Goal: Information Seeking & Learning: Learn about a topic

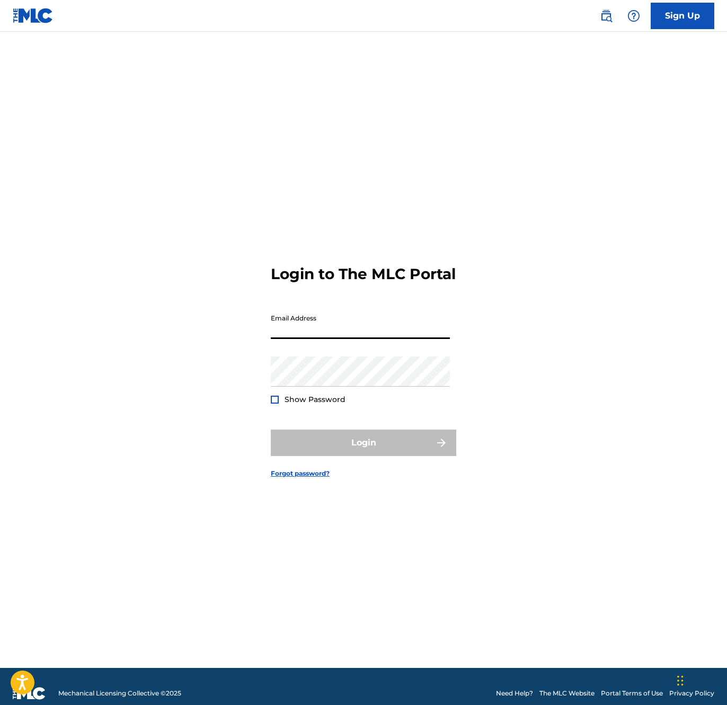
click at [338, 337] on input "Email Address" at bounding box center [360, 324] width 179 height 30
type input "[EMAIL_ADDRESS][DOMAIN_NAME]"
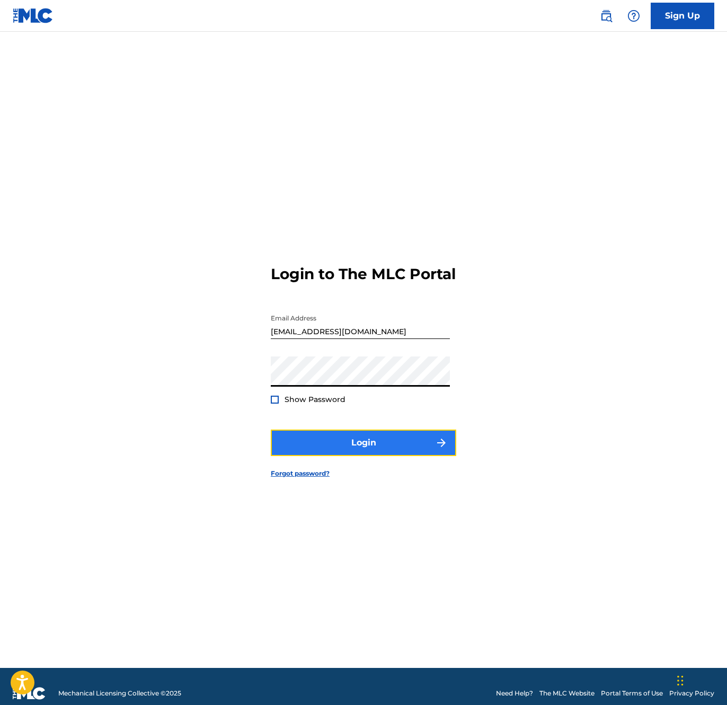
click at [335, 445] on button "Login" at bounding box center [364, 443] width 186 height 27
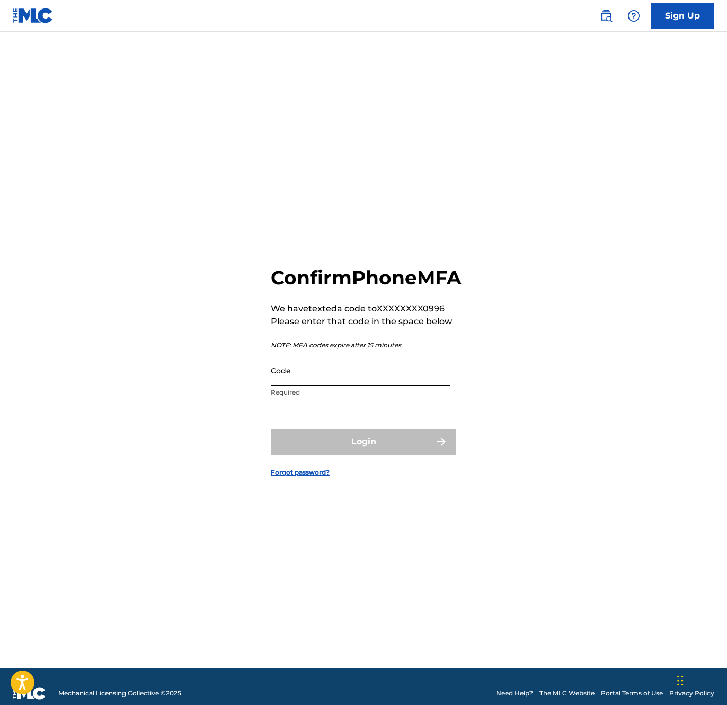
click at [357, 386] on input "Code" at bounding box center [360, 371] width 179 height 30
paste input "807514"
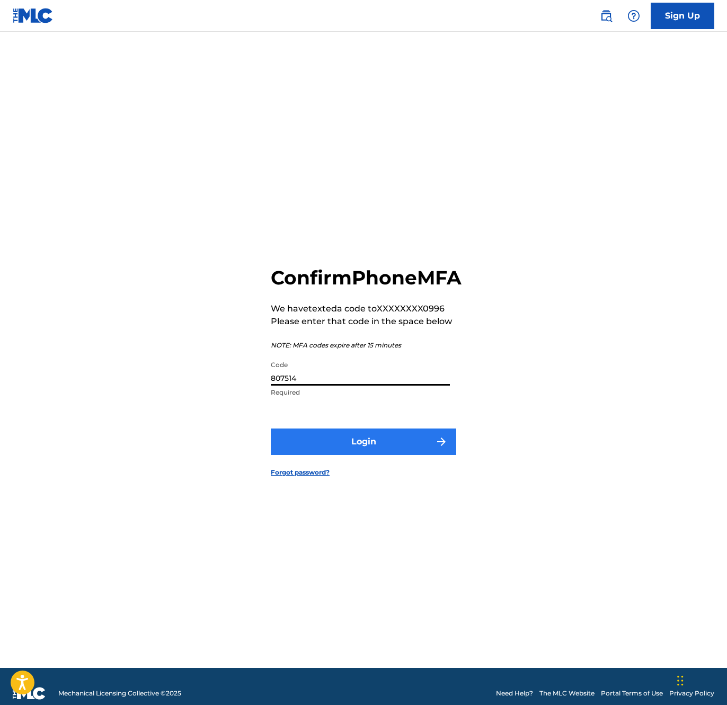
type input "807514"
click at [354, 453] on button "Login" at bounding box center [364, 442] width 186 height 27
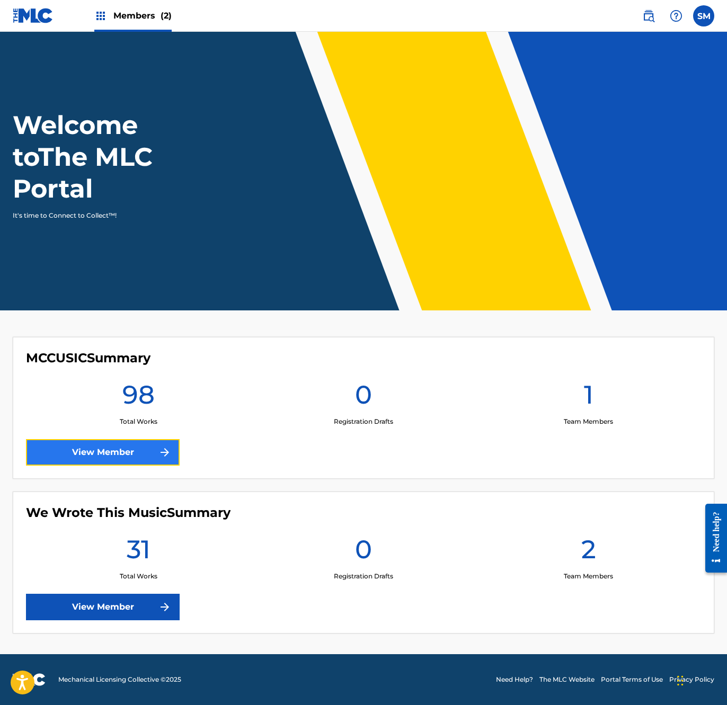
click at [133, 454] on link "View Member" at bounding box center [103, 452] width 154 height 27
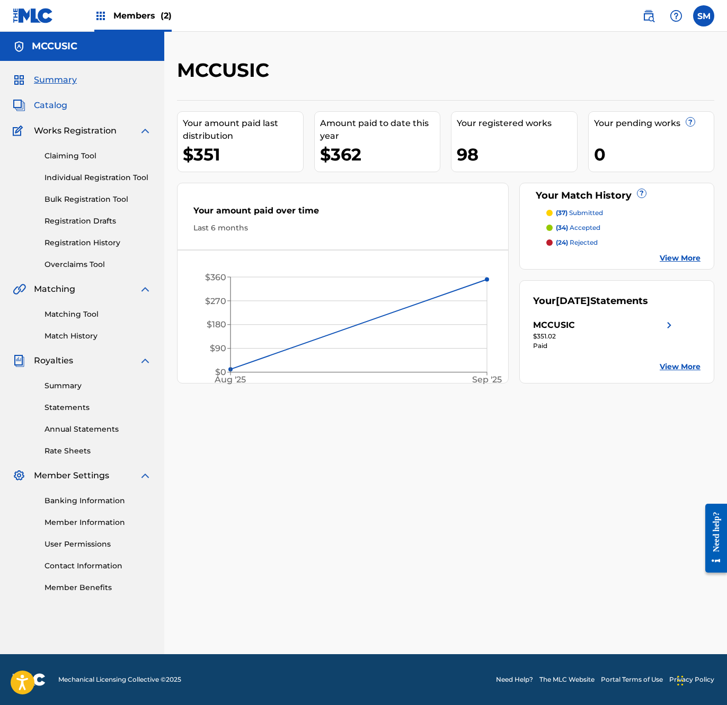
click at [60, 104] on span "Catalog" at bounding box center [50, 105] width 33 height 13
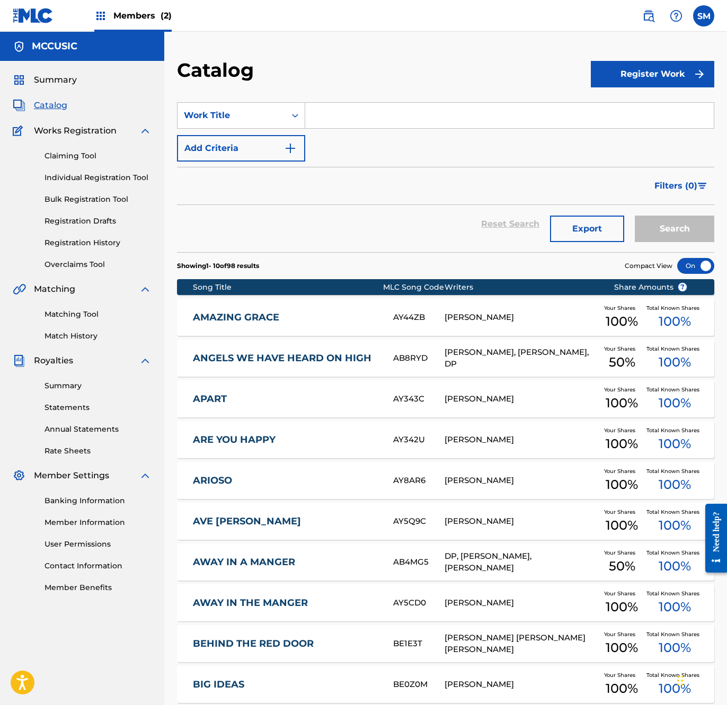
click at [242, 318] on link "AMAZING GRACE" at bounding box center [286, 318] width 186 height 12
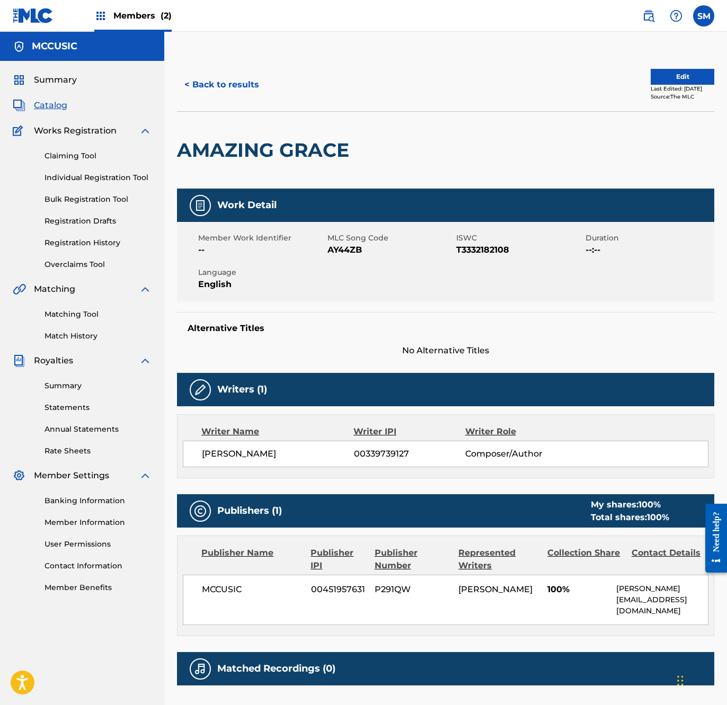
scroll to position [96, 0]
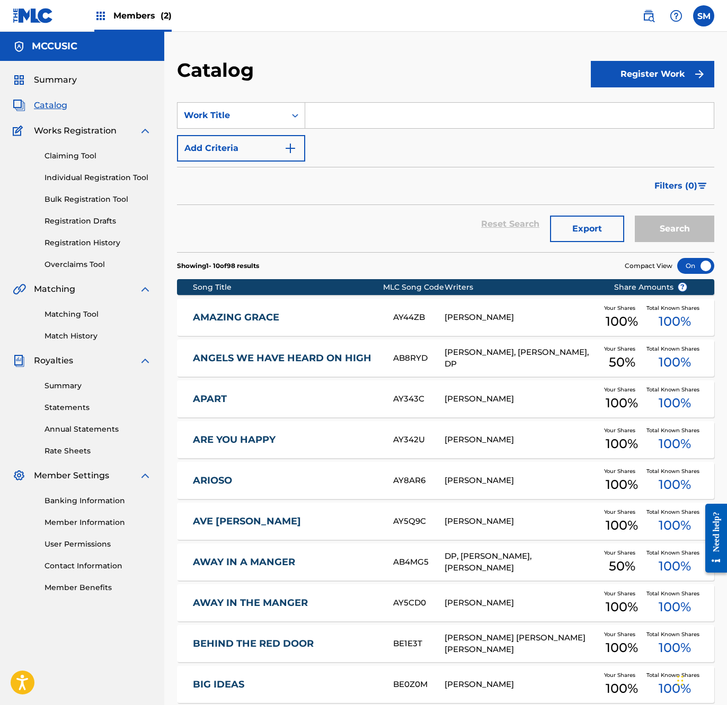
click at [210, 356] on link "ANGELS WE HAVE HEARD ON HIGH" at bounding box center [286, 358] width 186 height 12
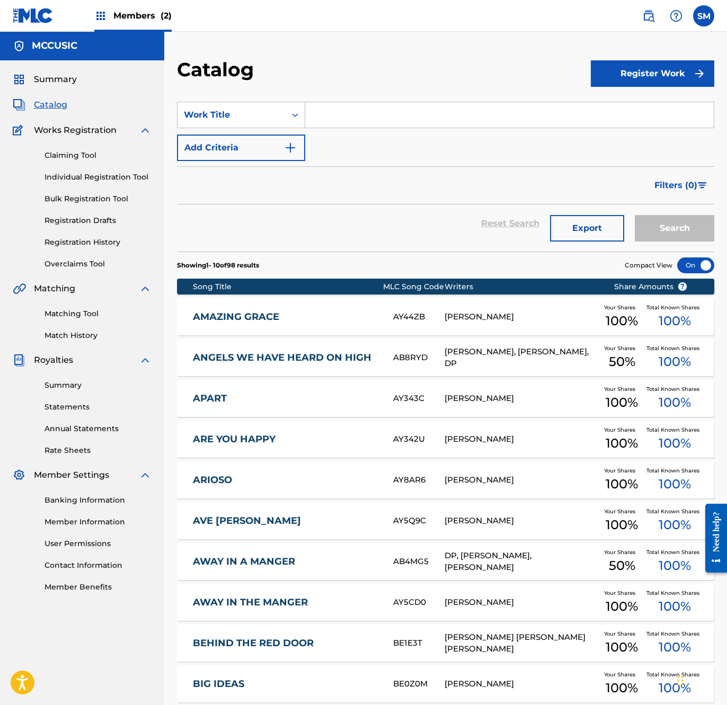
click at [209, 399] on link "APART" at bounding box center [286, 399] width 186 height 12
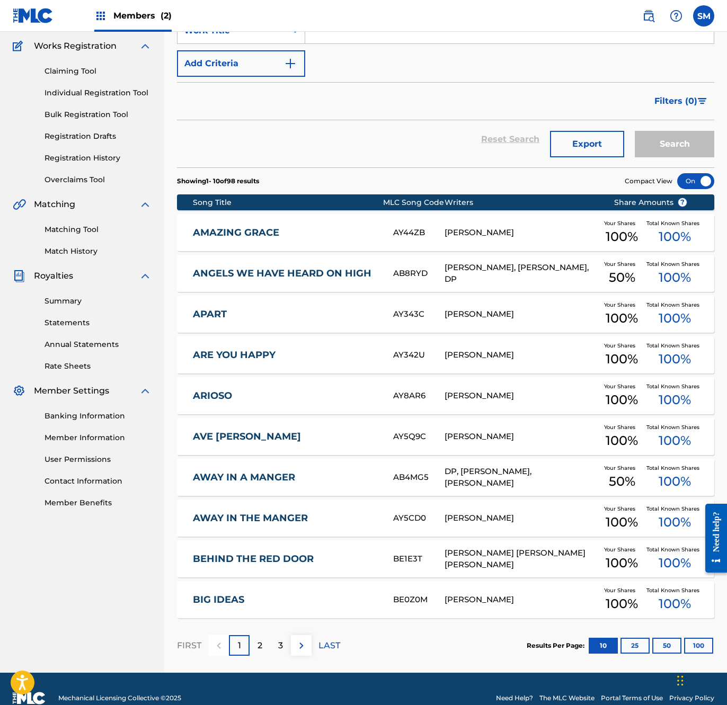
scroll to position [103, 0]
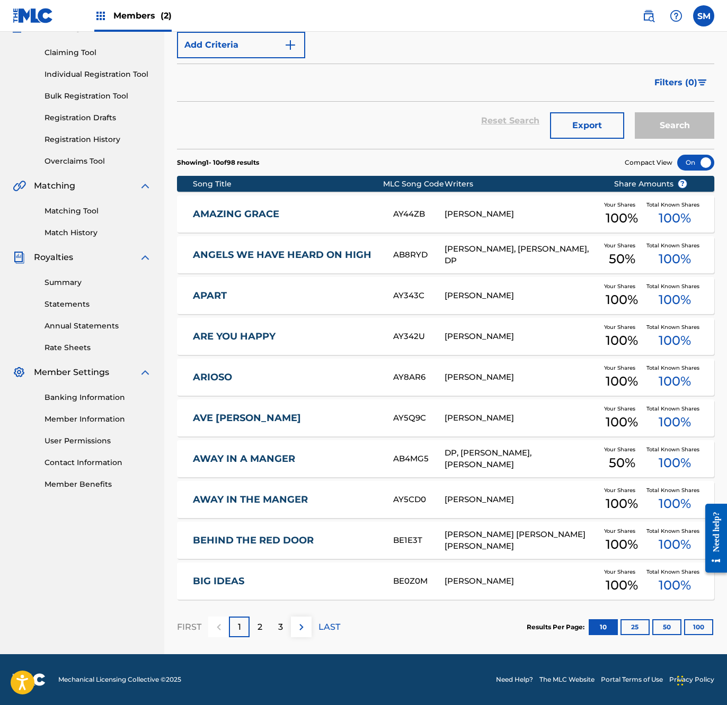
click at [235, 348] on div "ARE YOU HAPPY AY342U [PERSON_NAME] Your Shares 100 % Total Known Shares 100 %" at bounding box center [445, 336] width 537 height 37
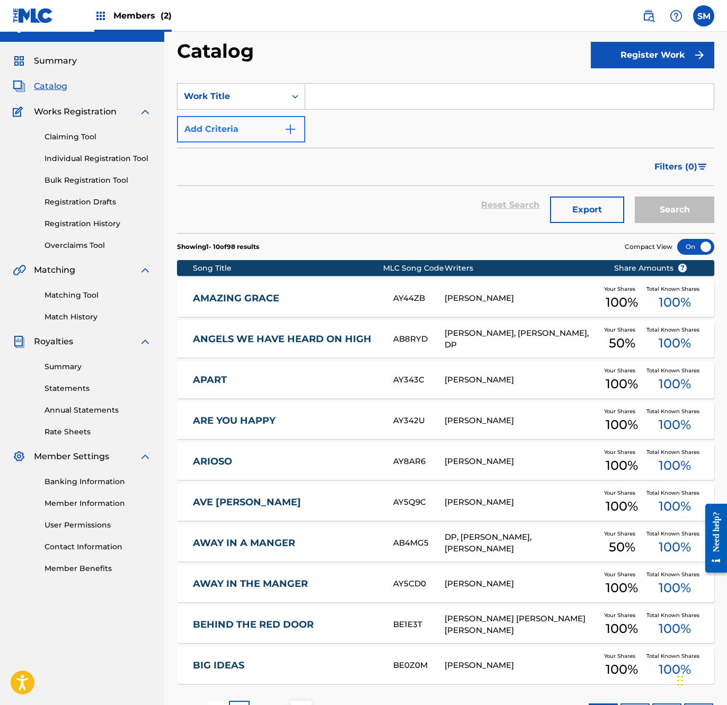
scroll to position [88, 0]
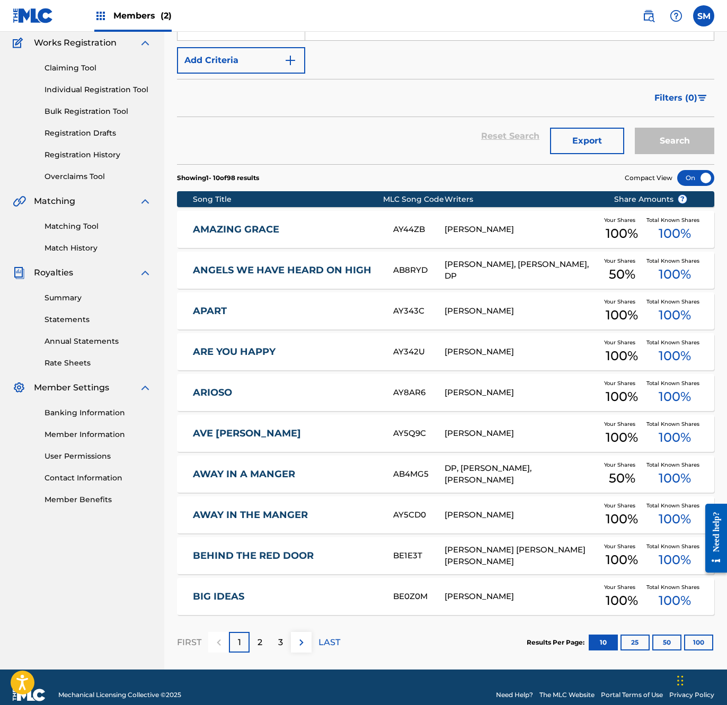
click at [215, 391] on link "ARIOSO" at bounding box center [286, 393] width 186 height 12
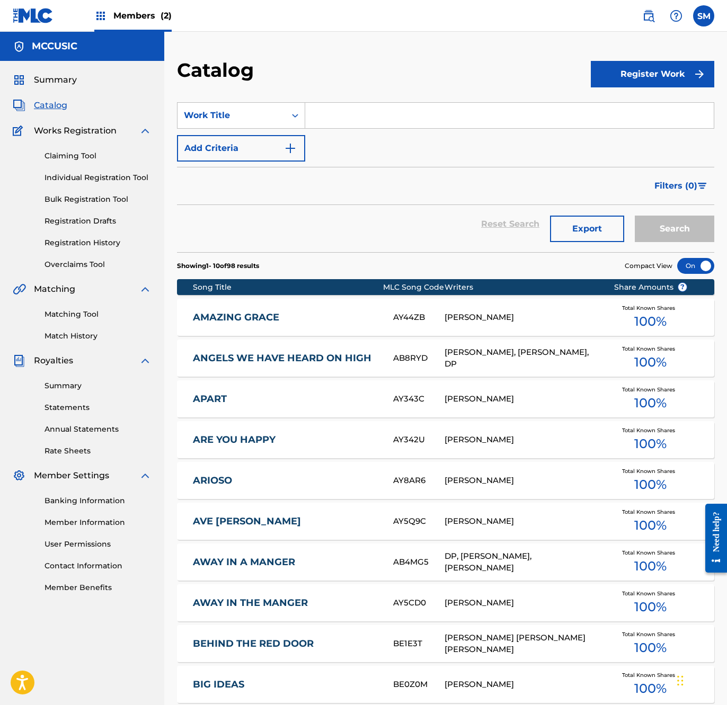
scroll to position [103, 0]
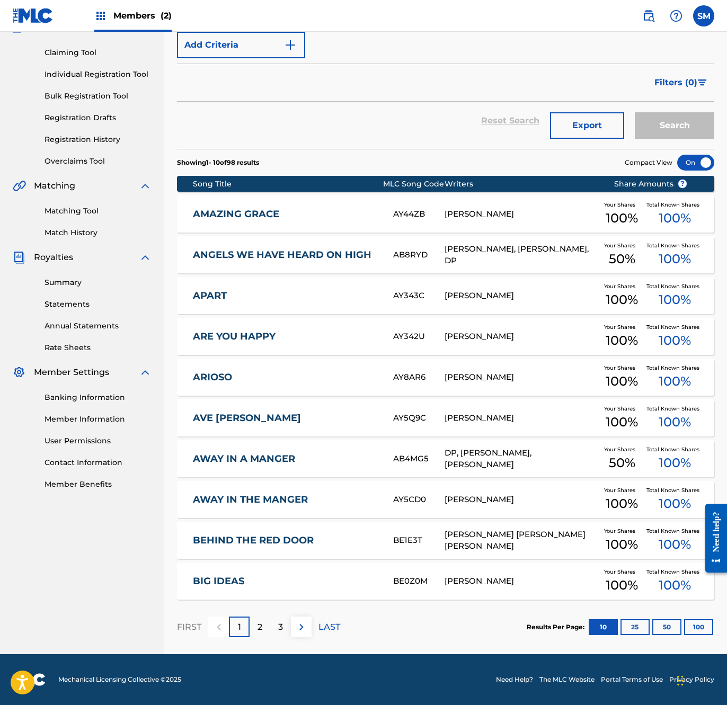
click at [216, 378] on link "ARIOSO" at bounding box center [286, 378] width 186 height 12
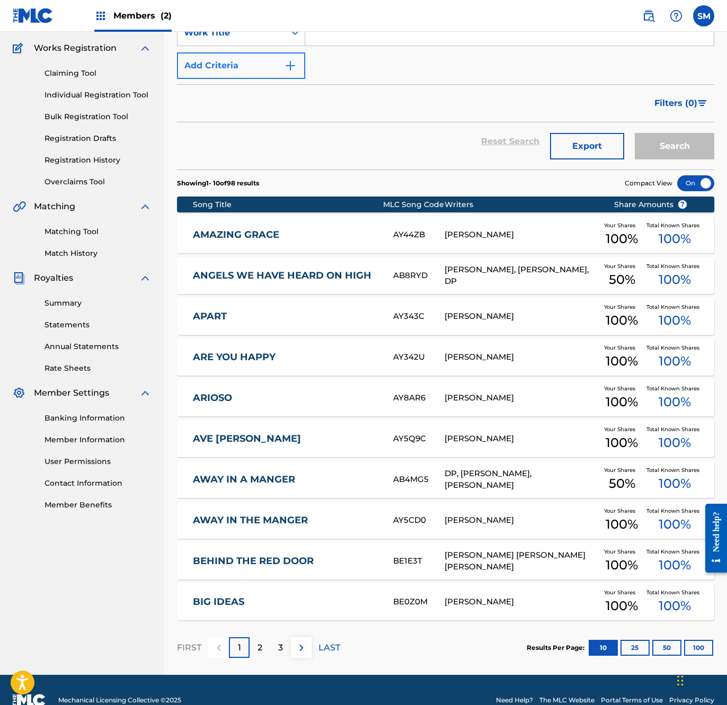
scroll to position [103, 0]
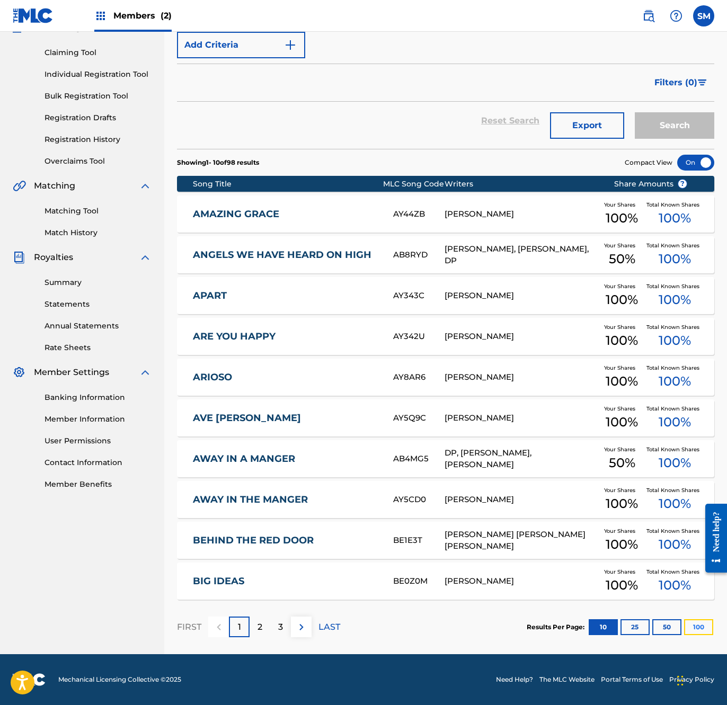
click at [693, 625] on button "100" at bounding box center [698, 628] width 29 height 16
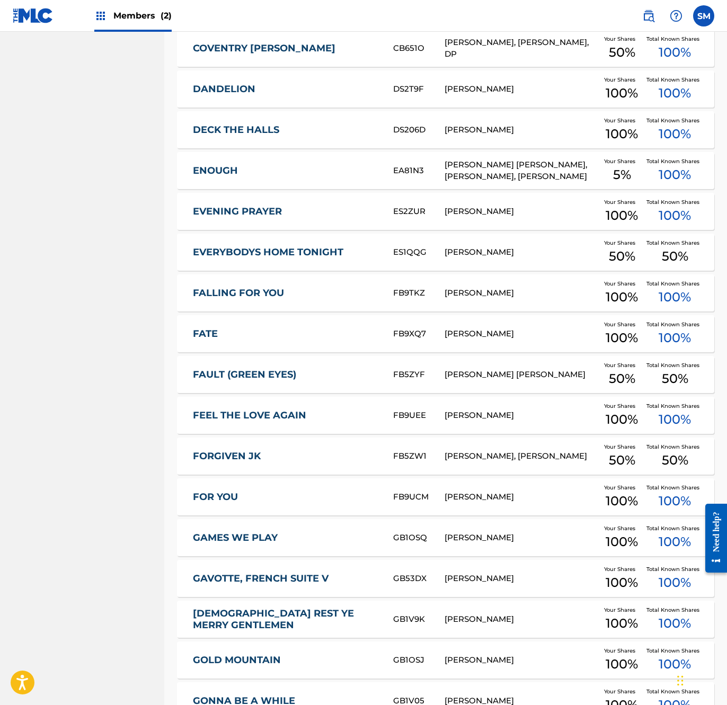
scroll to position [930, 0]
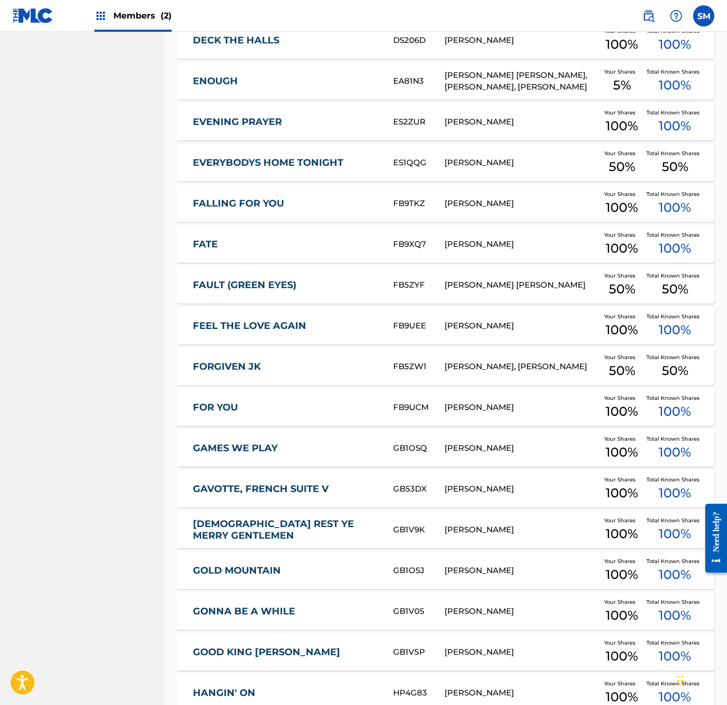
click at [259, 610] on link "GONNA BE A WHILE" at bounding box center [286, 612] width 186 height 12
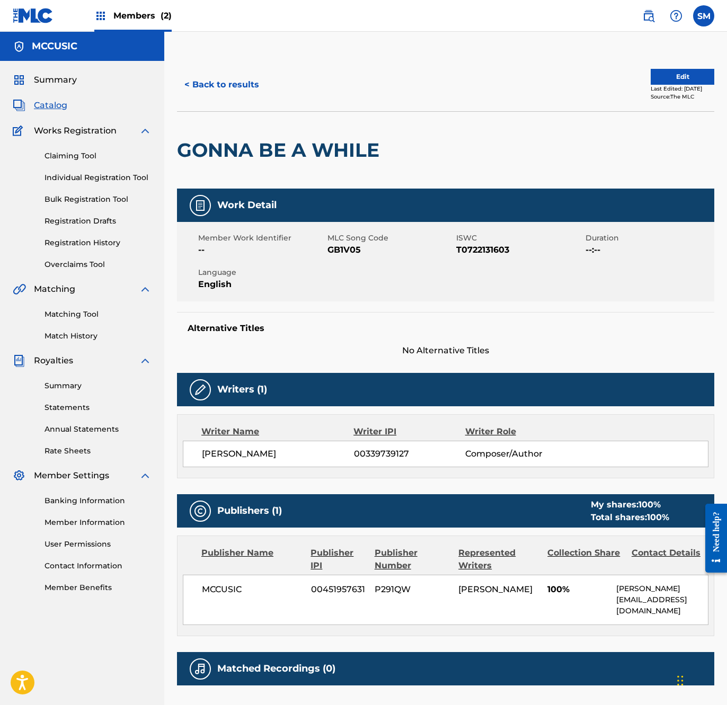
scroll to position [96, 0]
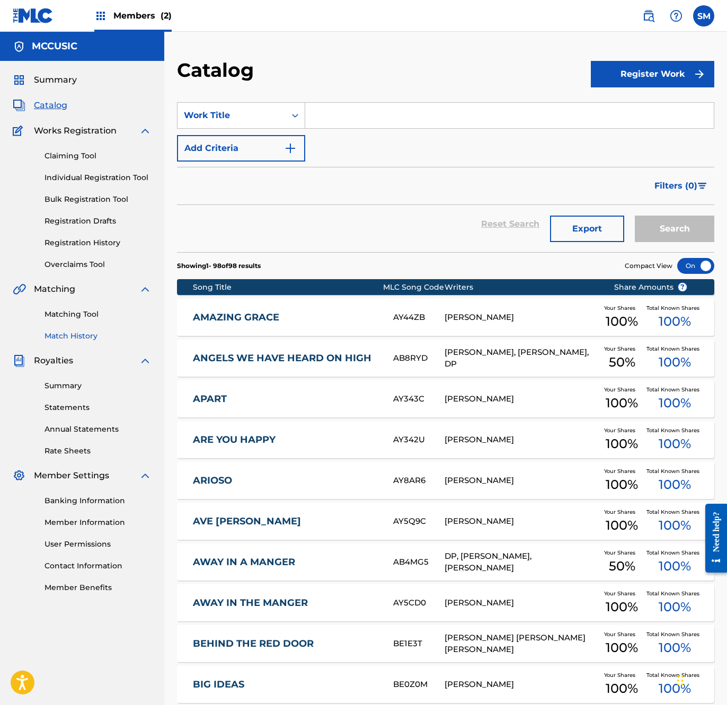
click at [80, 338] on link "Match History" at bounding box center [98, 336] width 107 height 11
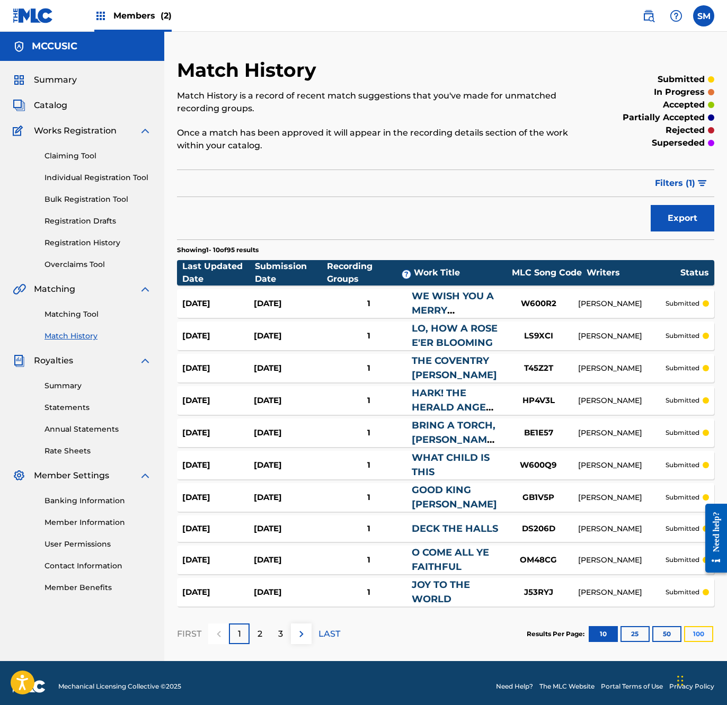
click at [692, 633] on button "100" at bounding box center [698, 634] width 29 height 16
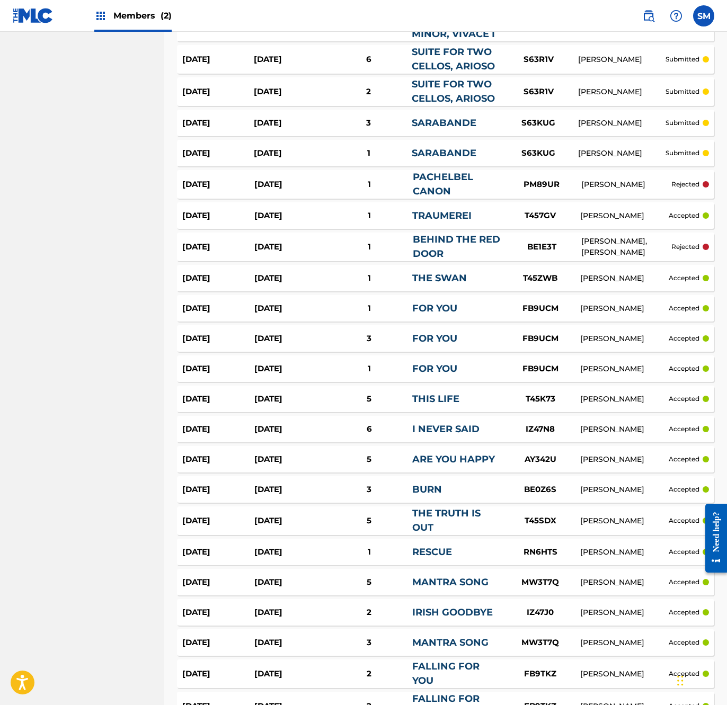
scroll to position [1293, 0]
click at [448, 274] on link "THE SWAN" at bounding box center [439, 278] width 55 height 12
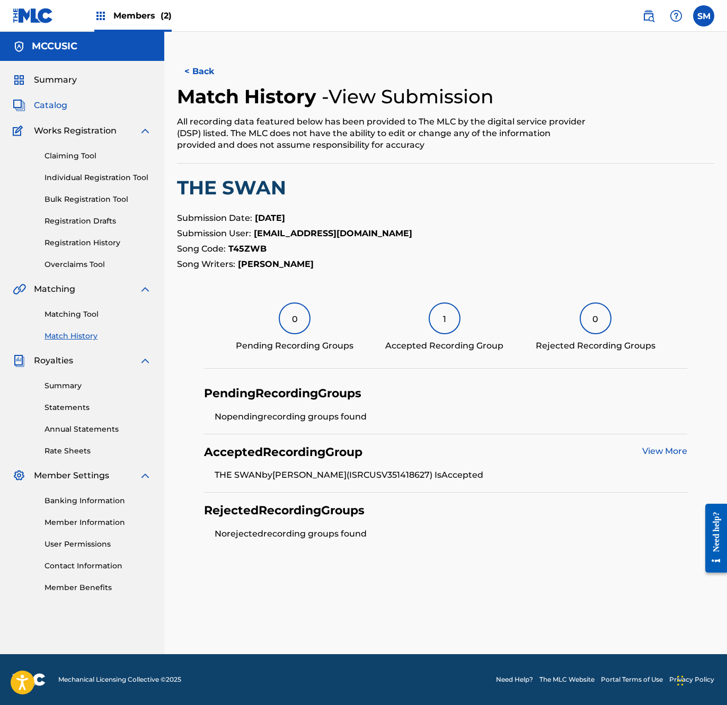
click at [48, 105] on span "Catalog" at bounding box center [50, 105] width 33 height 13
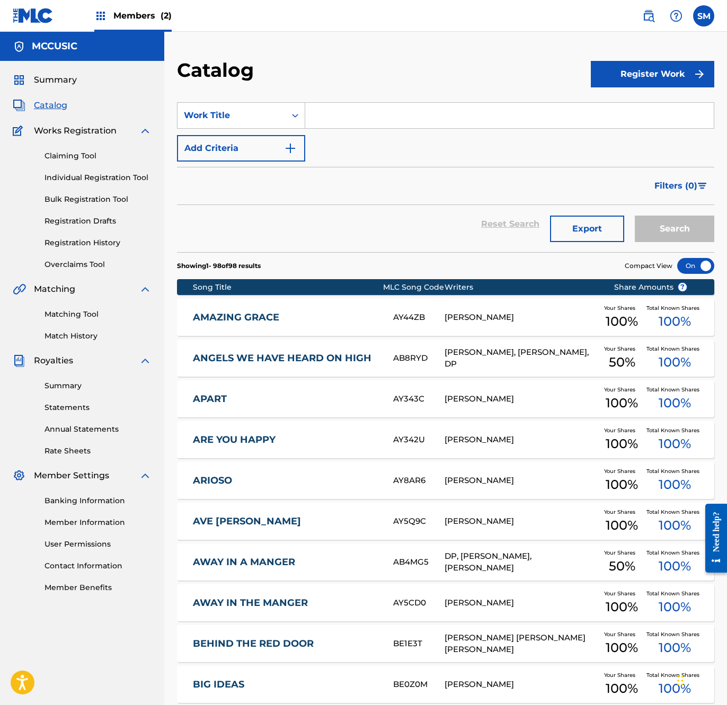
click at [339, 115] on input "Search Form" at bounding box center [509, 115] width 409 height 25
click at [335, 138] on strong "swan" at bounding box center [341, 139] width 24 height 10
type input "the swan"
click at [643, 226] on button "Search" at bounding box center [675, 229] width 80 height 27
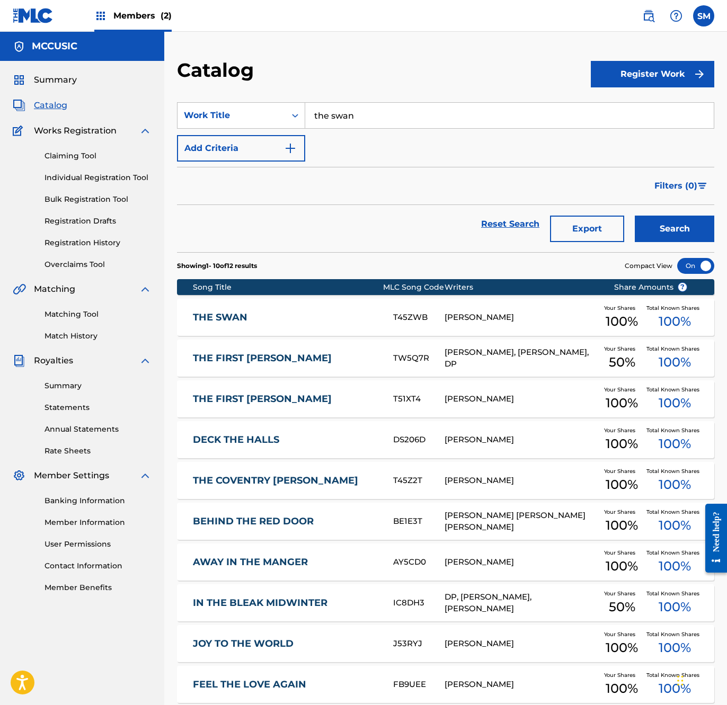
click at [240, 316] on link "THE SWAN" at bounding box center [286, 318] width 186 height 12
